Goal: Information Seeking & Learning: Understand process/instructions

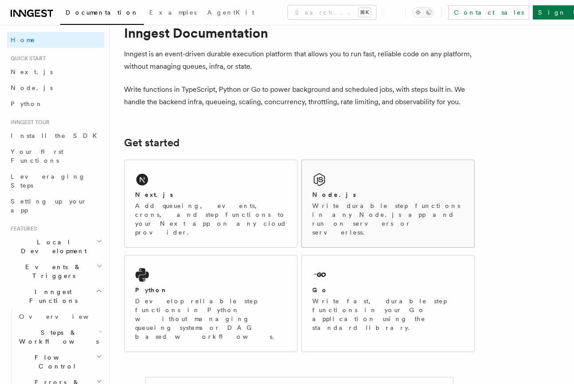
scroll to position [25, 0]
click at [349, 190] on div "Node.js" at bounding box center [388, 194] width 152 height 9
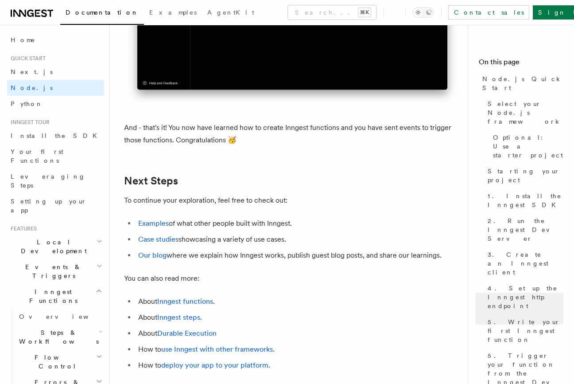
scroll to position [5469, 0]
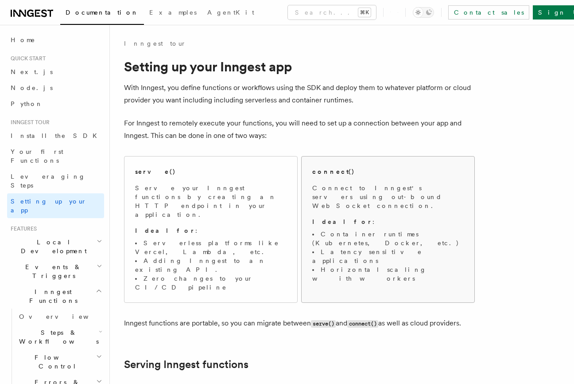
click at [331, 182] on div "connect() Connect to Inngest's servers using out-bound WebSocket connection. Id…" at bounding box center [388, 225] width 152 height 116
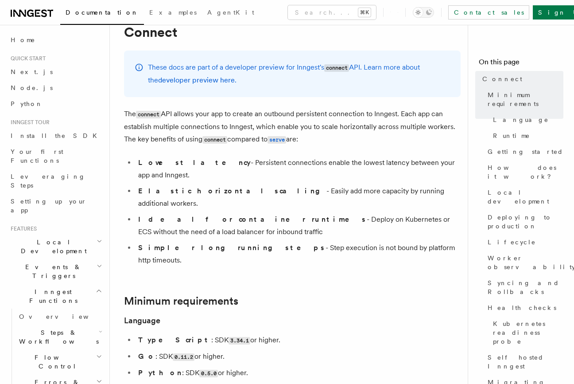
scroll to position [41, 0]
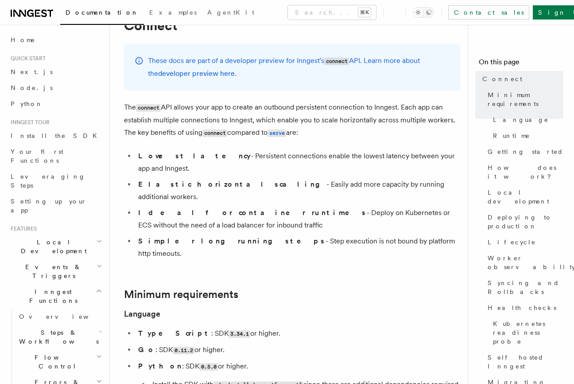
click at [265, 157] on li "Lowest latency - Persistent connections enable the lowest latency between your …" at bounding box center [298, 162] width 325 height 25
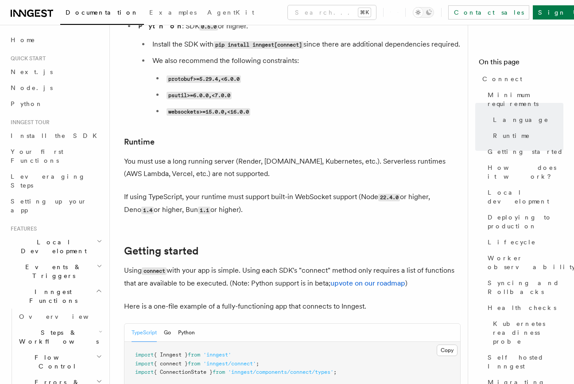
scroll to position [390, 0]
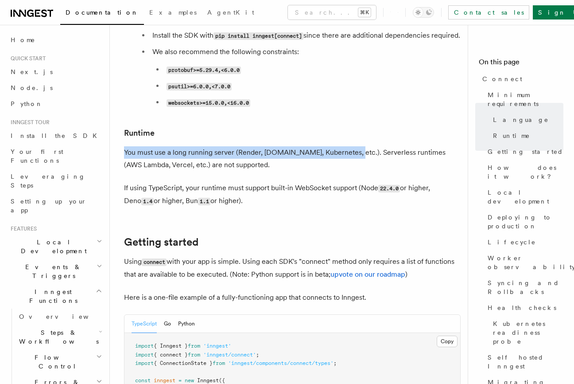
drag, startPoint x: 124, startPoint y: 129, endPoint x: 339, endPoint y: 129, distance: 214.9
click at [339, 146] on p "You must use a long running server (Render, Fly.io, Kubernetes, etc.). Serverle…" at bounding box center [292, 158] width 337 height 25
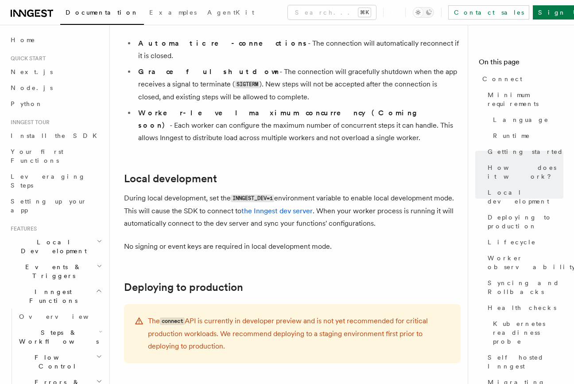
scroll to position [1001, 0]
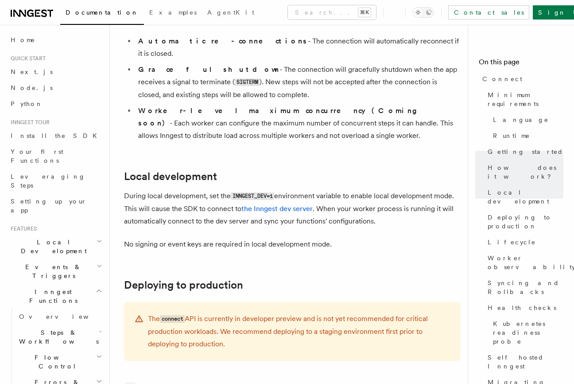
click at [179, 190] on p "During local development, set the INNGEST_DEV=1 environment variable to enable …" at bounding box center [292, 209] width 337 height 38
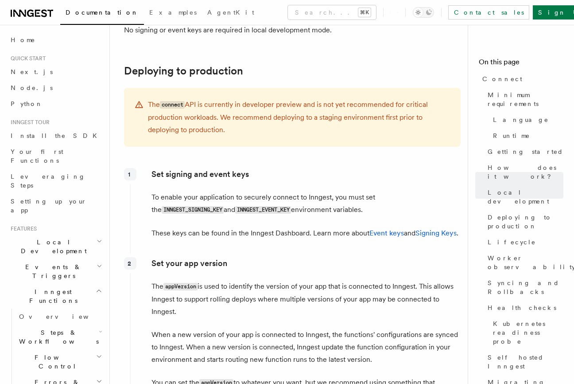
scroll to position [1218, 0]
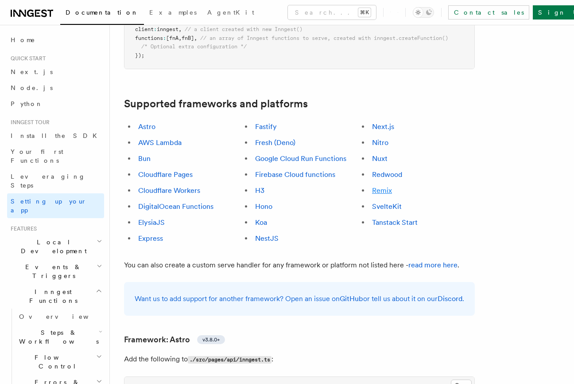
scroll to position [489, 0]
click at [384, 186] on link "Remix" at bounding box center [382, 190] width 20 height 8
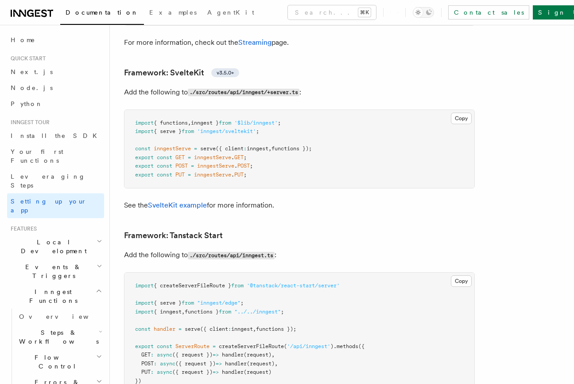
scroll to position [7312, 0]
